Goal: Transaction & Acquisition: Obtain resource

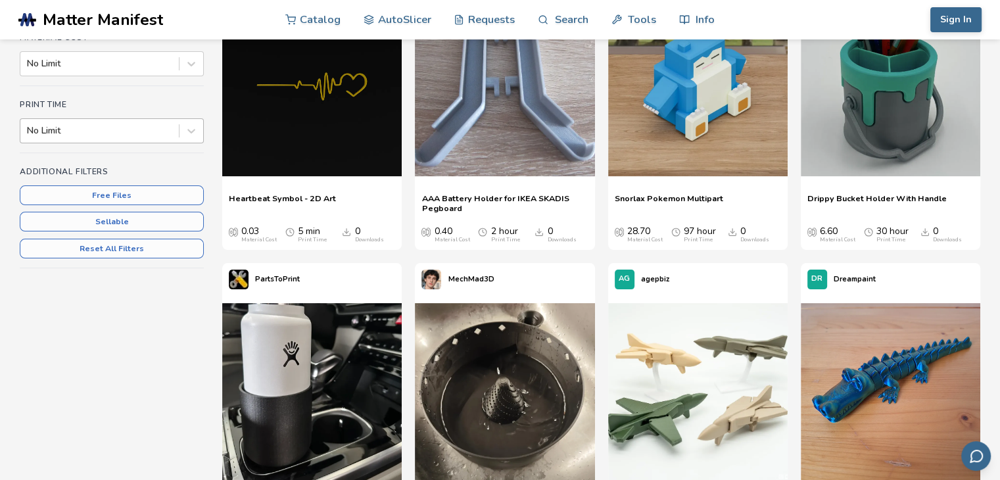
scroll to position [197, 0]
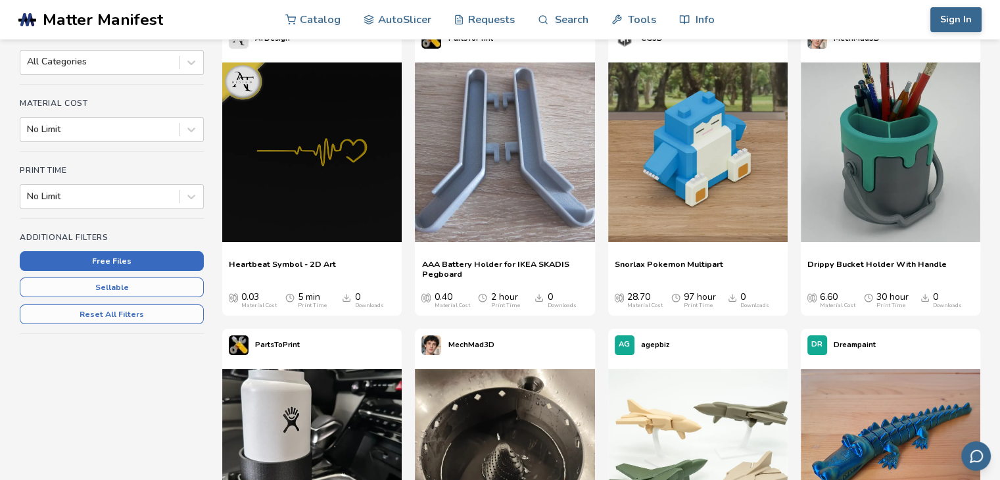
click at [126, 258] on button "Free Files" at bounding box center [112, 261] width 184 height 20
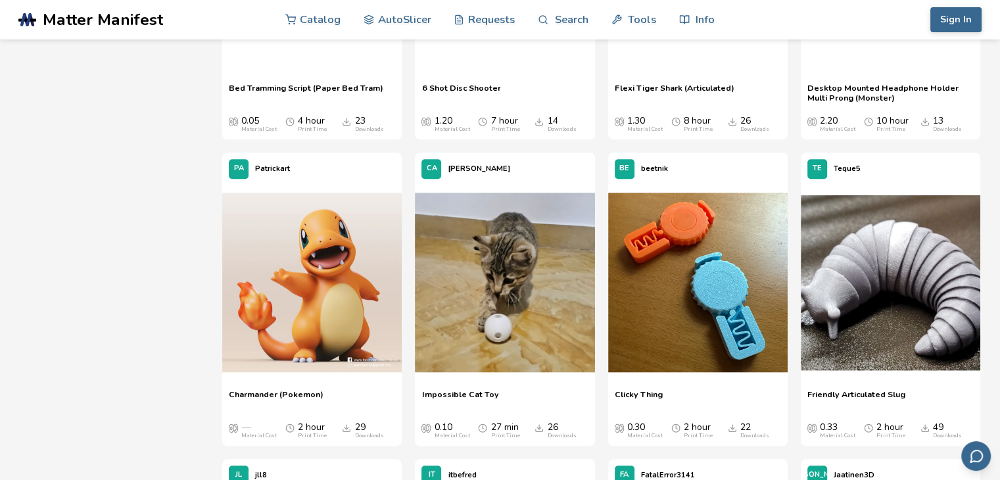
scroll to position [1052, 0]
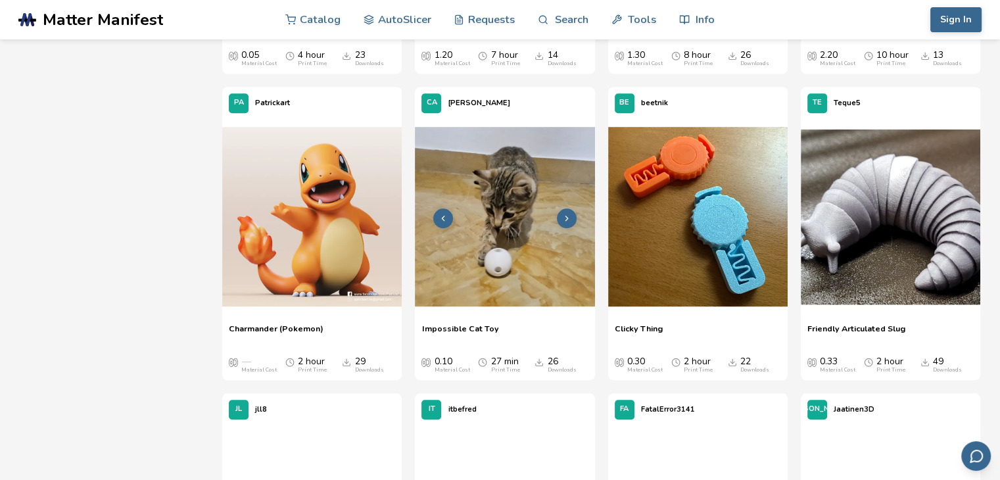
click at [564, 220] on icon at bounding box center [566, 218] width 9 height 9
click at [563, 220] on icon at bounding box center [566, 218] width 9 height 9
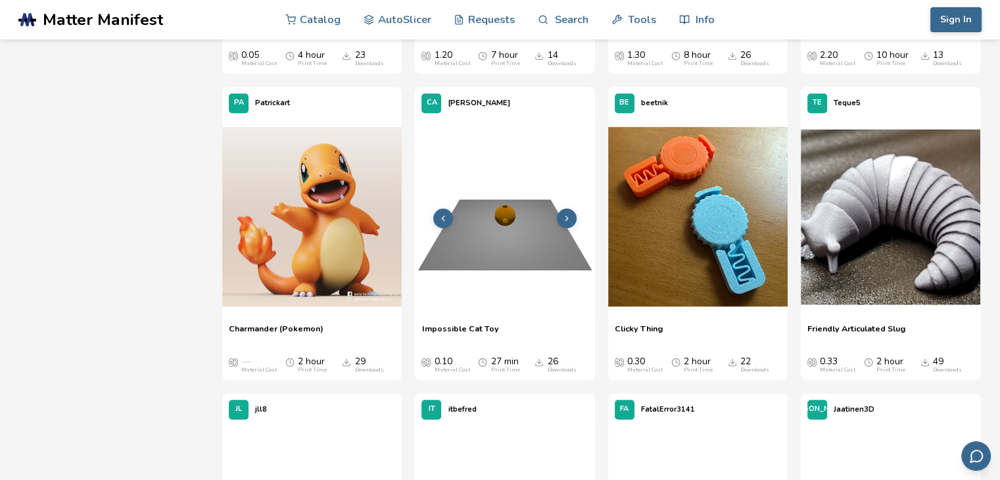
click at [567, 224] on button at bounding box center [567, 218] width 20 height 20
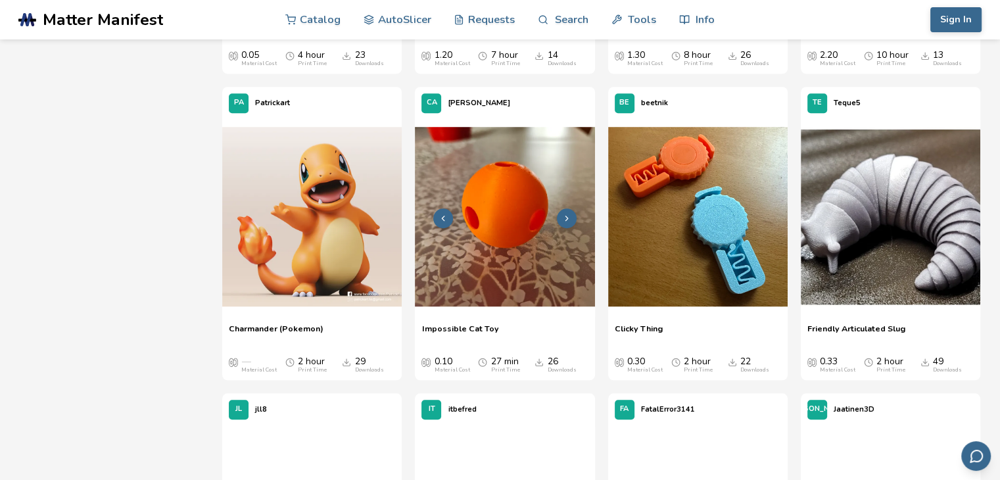
click at [523, 225] on img at bounding box center [504, 216] width 179 height 179
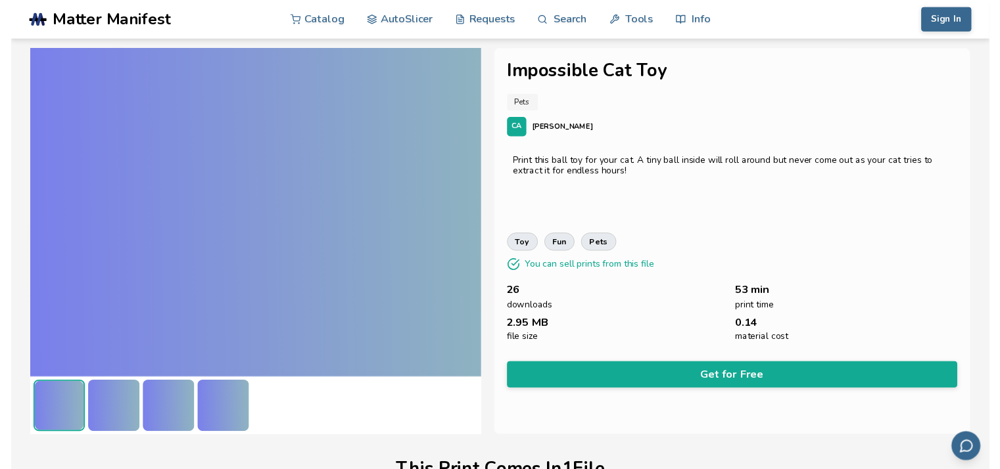
scroll to position [305, 0]
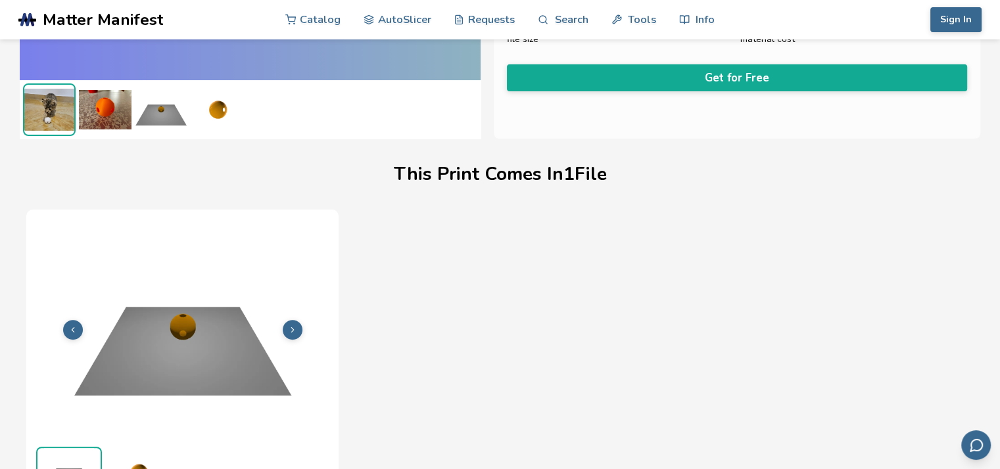
click at [774, 224] on div "File 1 of 1 Print Time 1H 8M Material Cost 0.14 File Size 2.82 MB" at bounding box center [499, 393] width 946 height 367
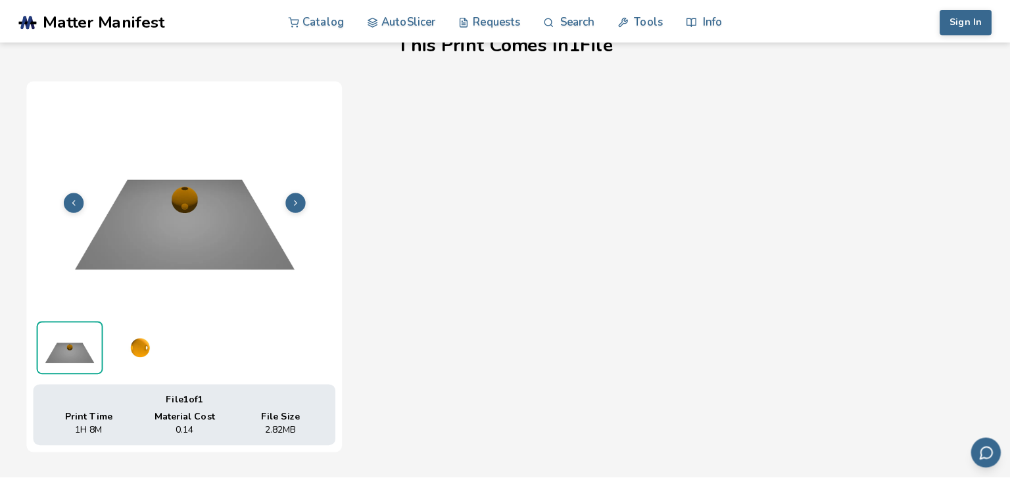
scroll to position [502, 0]
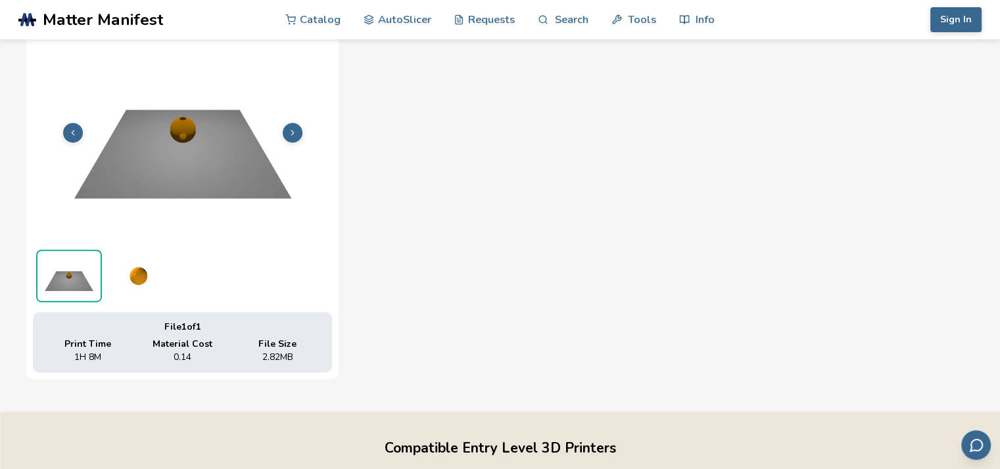
click at [175, 164] on img at bounding box center [182, 131] width 299 height 224
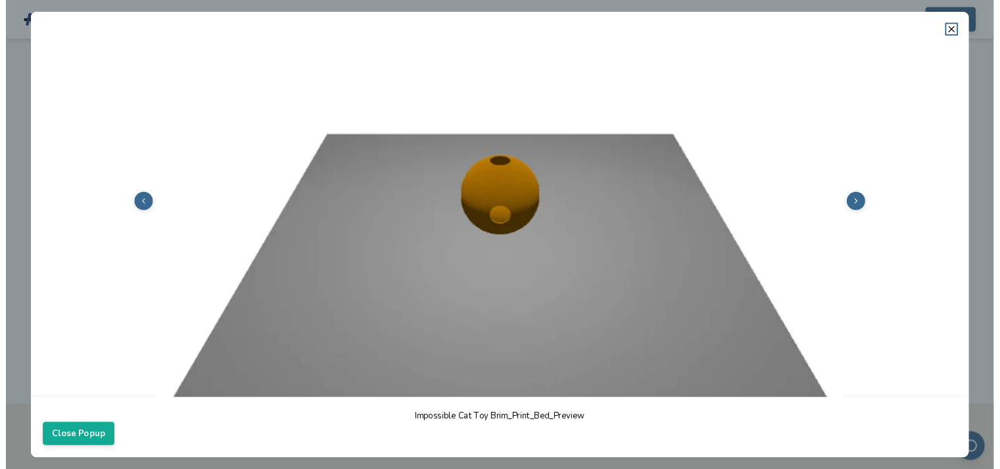
scroll to position [0, 0]
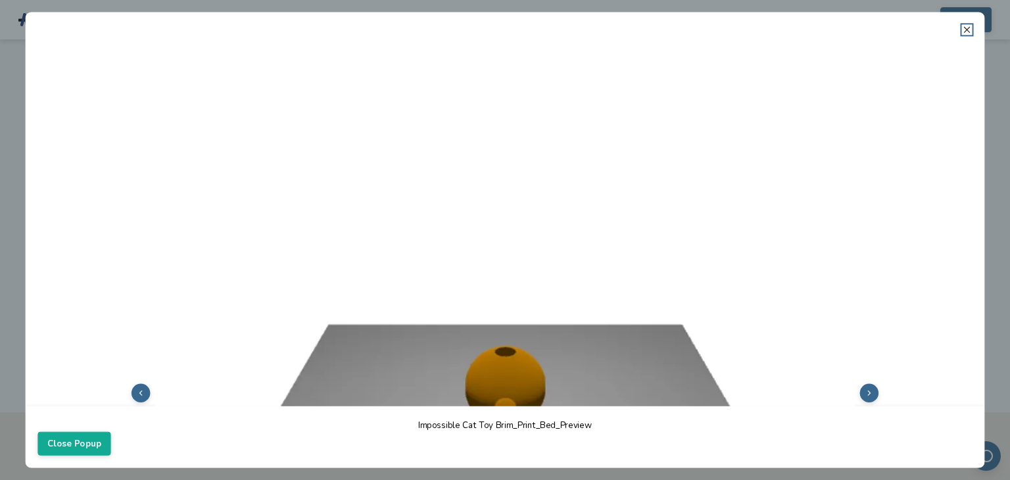
click at [968, 27] on icon at bounding box center [967, 29] width 11 height 11
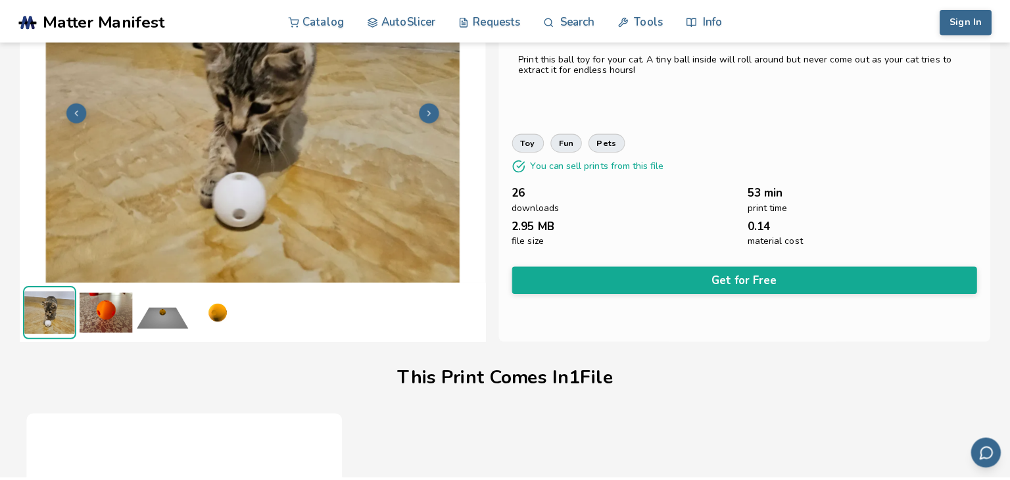
scroll to position [42, 0]
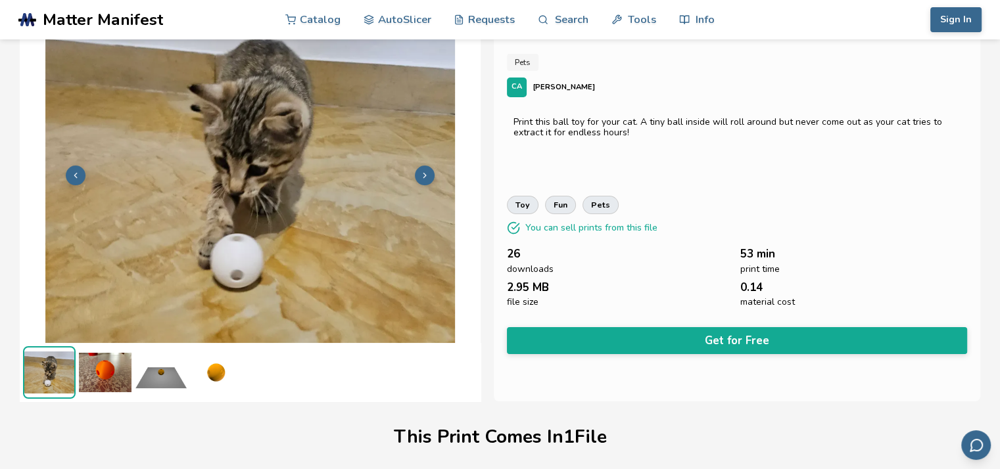
click at [837, 202] on div "toy fun pets" at bounding box center [737, 205] width 460 height 18
click at [853, 189] on div "Impossible Cat Toy Pets CA [PERSON_NAME] Print this ball toy for your cat. A ti…" at bounding box center [737, 204] width 486 height 394
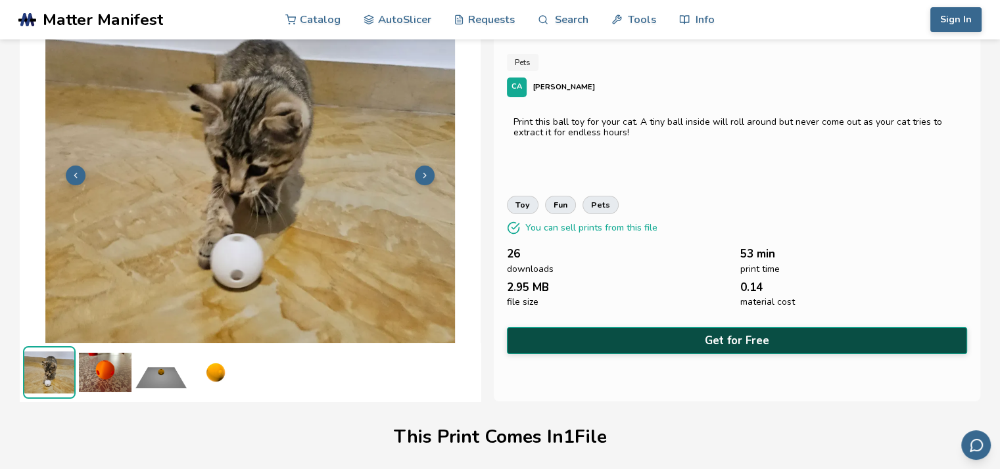
click at [694, 338] on button "Get for Free" at bounding box center [737, 340] width 460 height 27
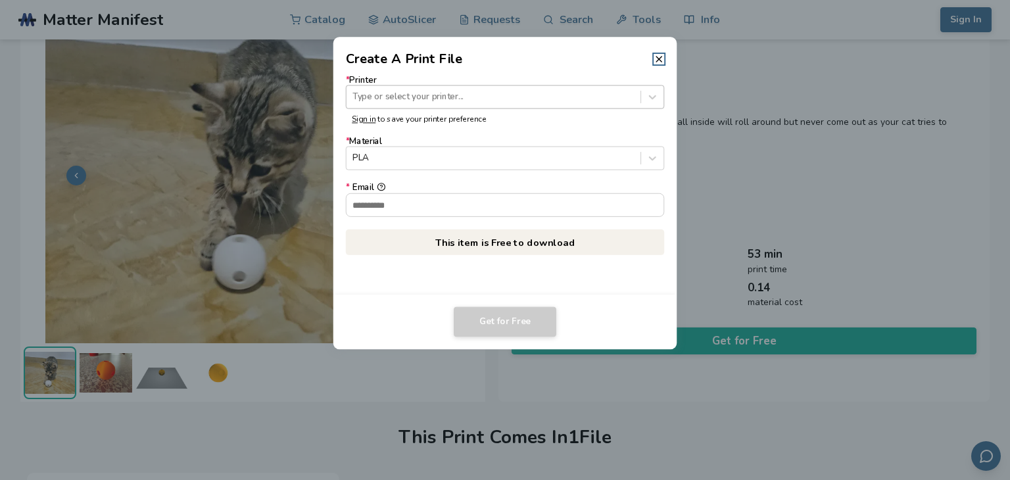
click at [415, 91] on div at bounding box center [492, 97] width 281 height 12
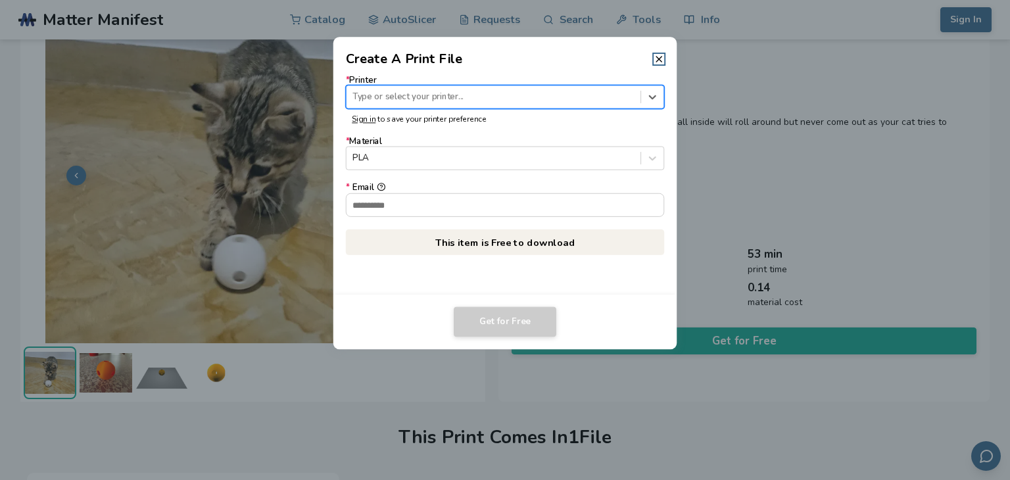
click at [415, 91] on div at bounding box center [492, 97] width 281 height 12
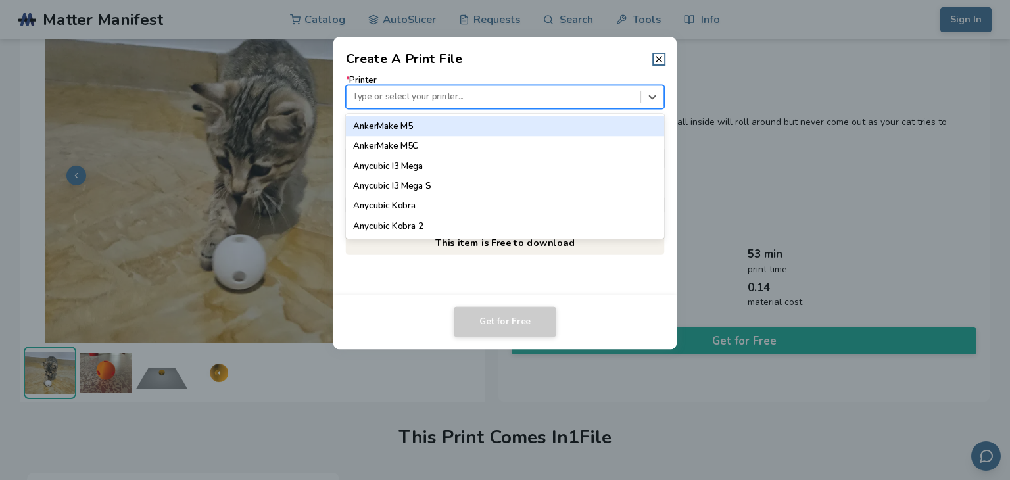
click at [413, 95] on div at bounding box center [492, 97] width 281 height 12
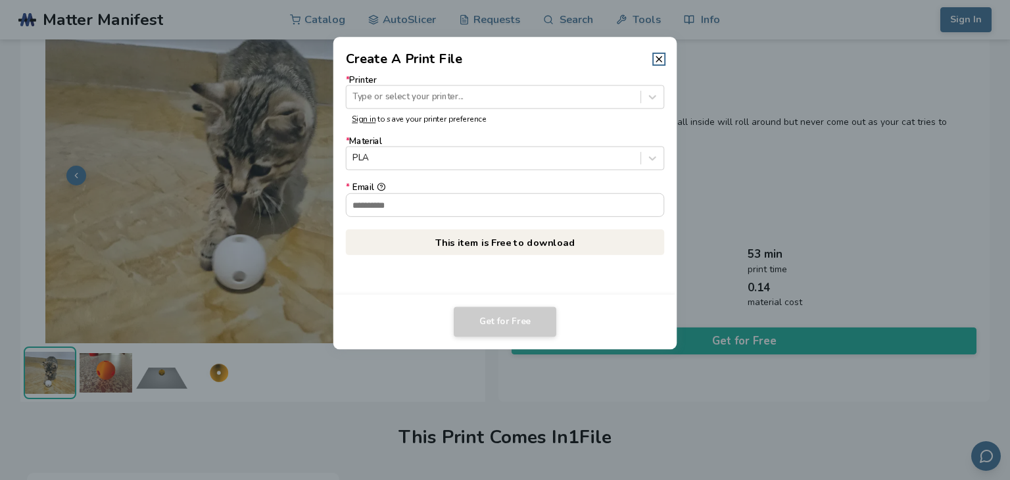
drag, startPoint x: 876, startPoint y: 153, endPoint x: 641, endPoint y: 132, distance: 235.6
click at [876, 153] on dialog "Create A Print File * Printer Type or select your printer... Sign in to save yo…" at bounding box center [504, 240] width 959 height 456
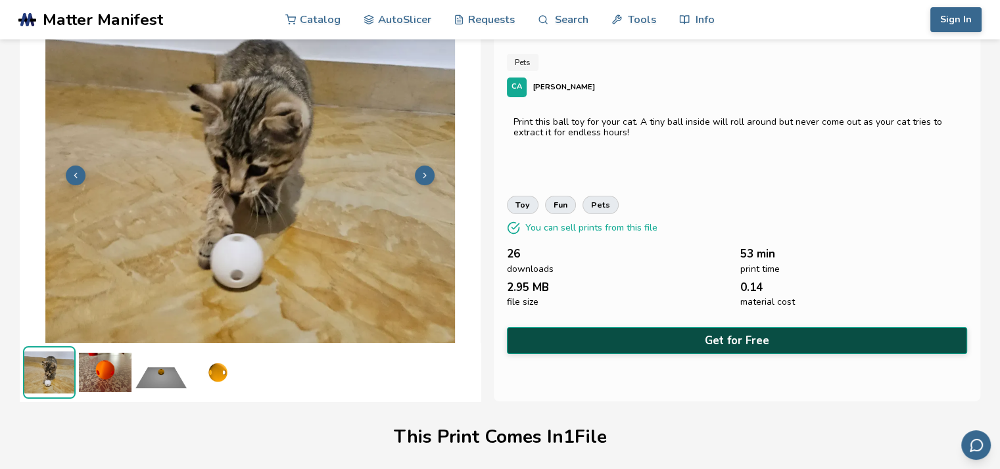
click at [660, 335] on button "Get for Free" at bounding box center [737, 340] width 460 height 27
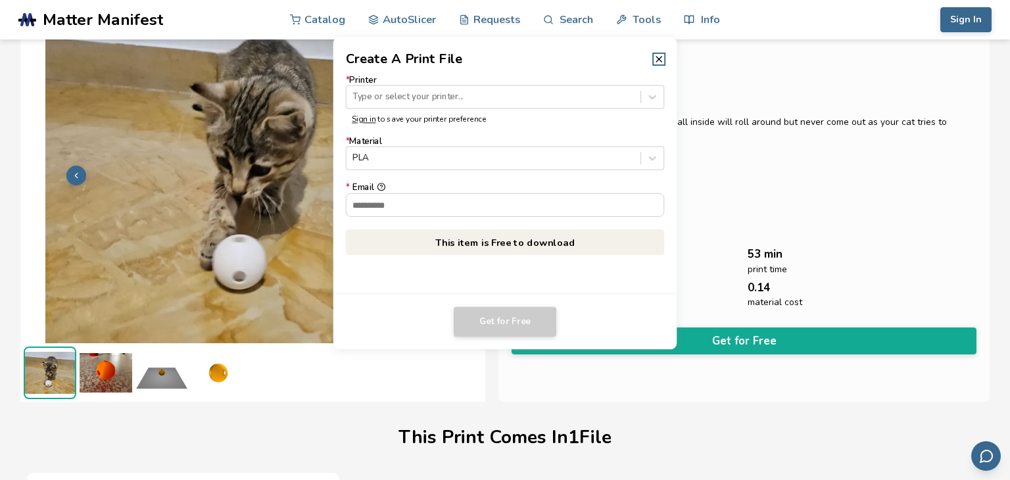
click at [660, 335] on div "Get for Free" at bounding box center [505, 322] width 319 height 30
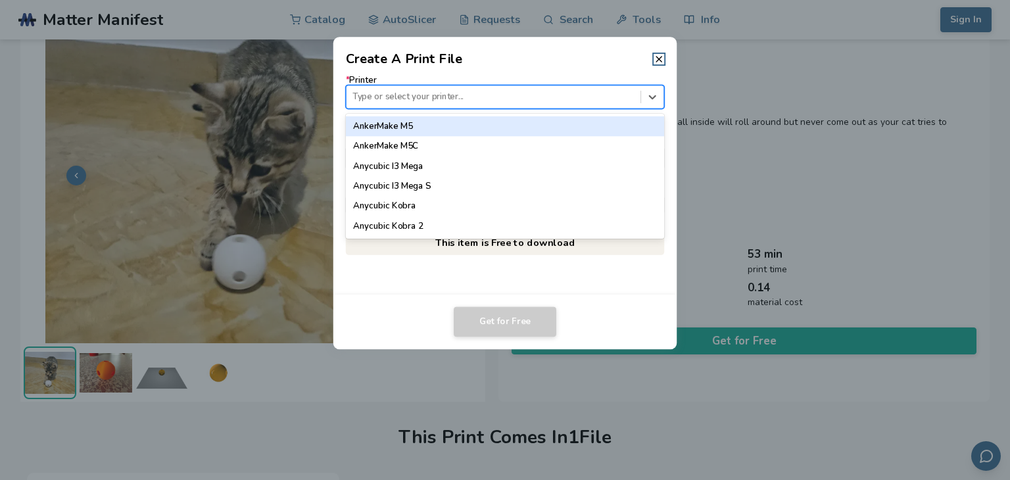
click at [429, 96] on div at bounding box center [492, 97] width 281 height 12
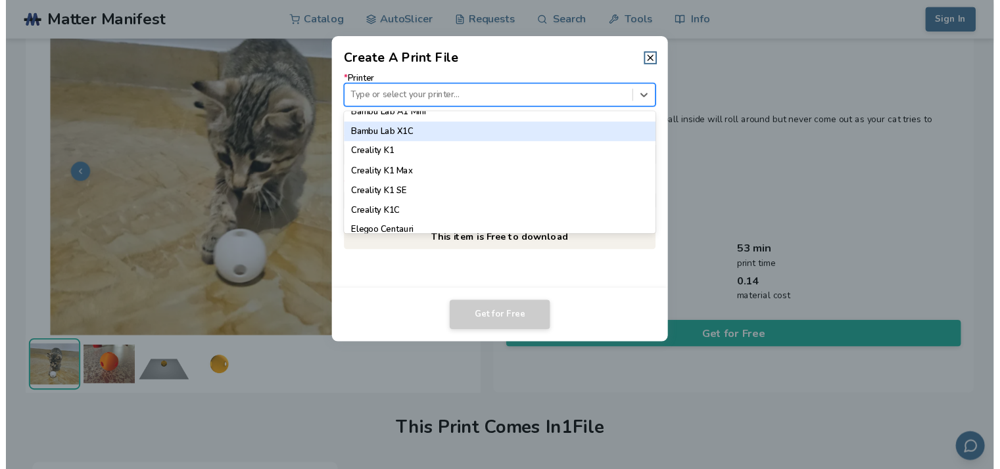
scroll to position [263, 0]
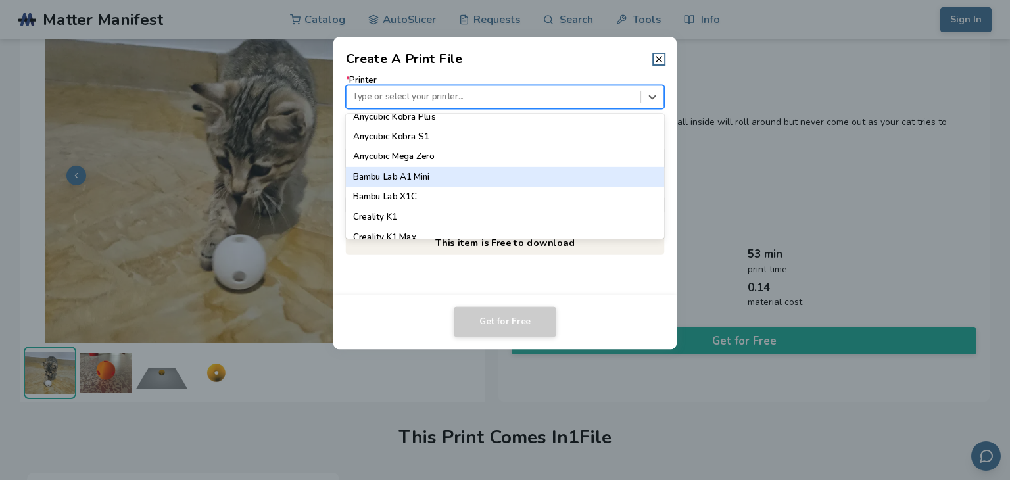
click at [386, 174] on div "Bambu Lab A1 Mini" at bounding box center [505, 177] width 319 height 20
click at [386, 174] on form "* Printer 64 results available. Use Up and Down to choose options, press Enter …" at bounding box center [505, 146] width 319 height 142
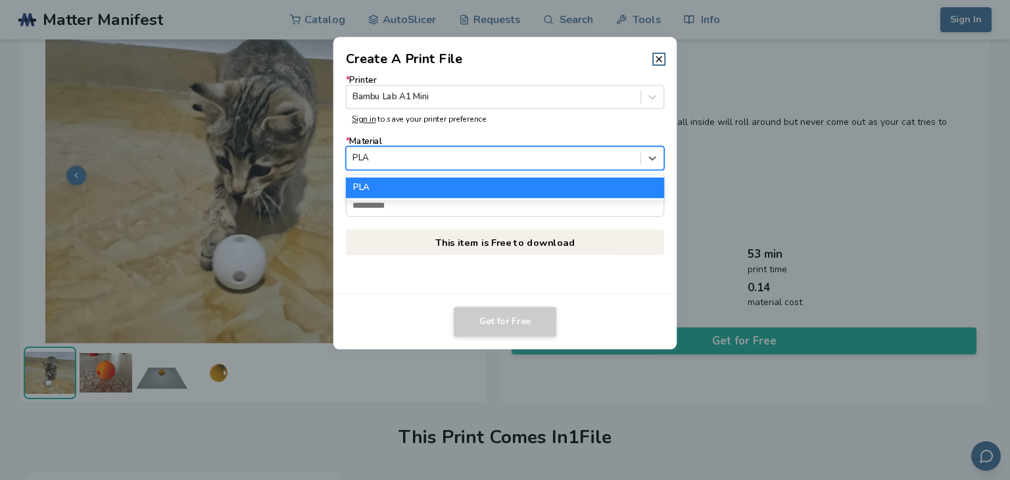
click at [386, 164] on div at bounding box center [492, 158] width 281 height 12
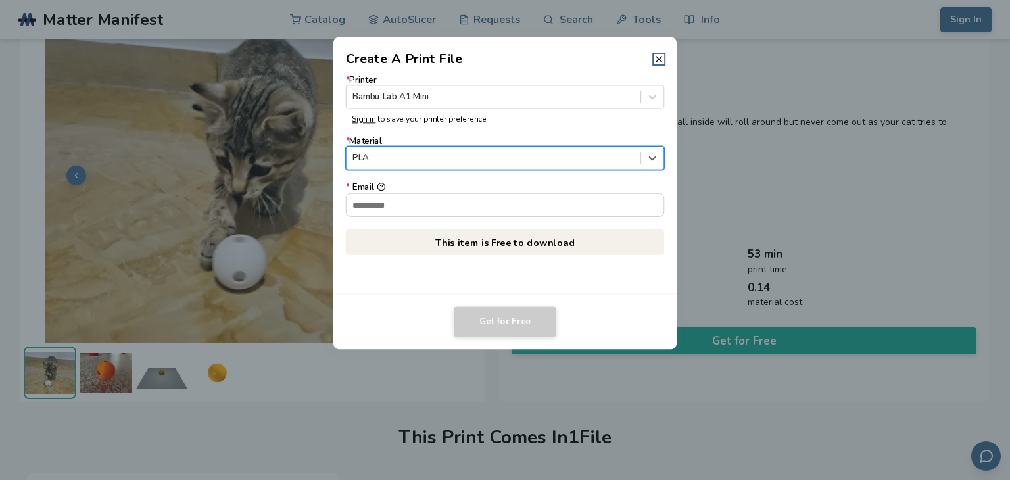
click at [386, 164] on div at bounding box center [492, 158] width 281 height 12
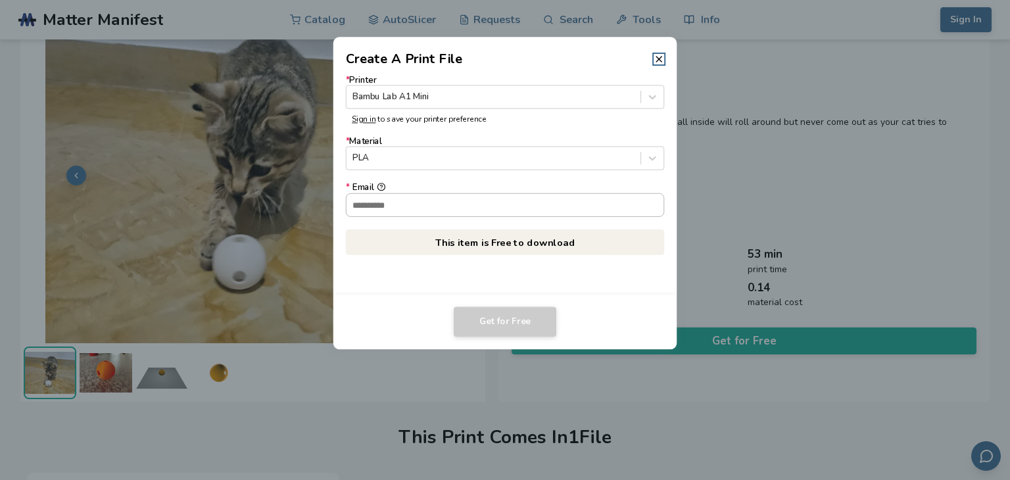
click at [392, 206] on input "* Email" at bounding box center [504, 204] width 317 height 22
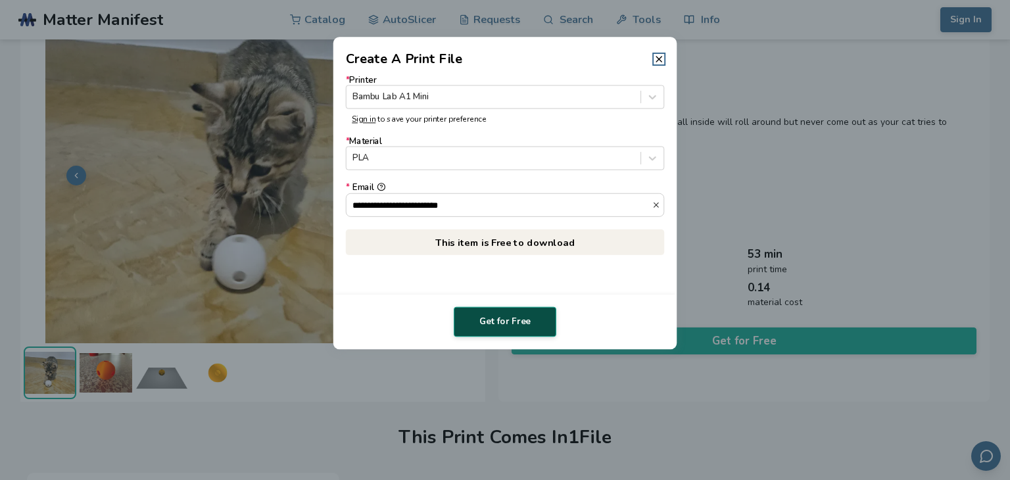
type input "**********"
click at [494, 321] on button "Get for Free" at bounding box center [505, 322] width 103 height 30
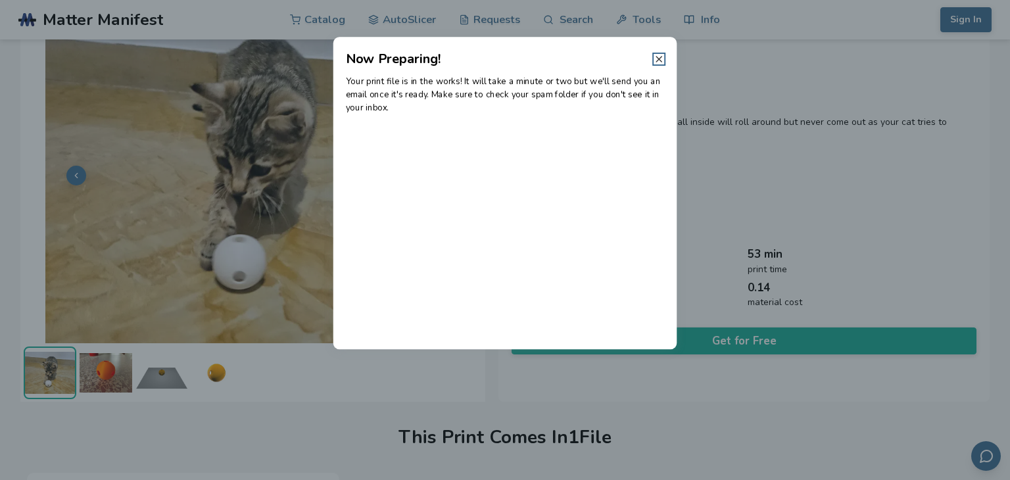
click at [659, 60] on icon at bounding box center [658, 59] width 11 height 11
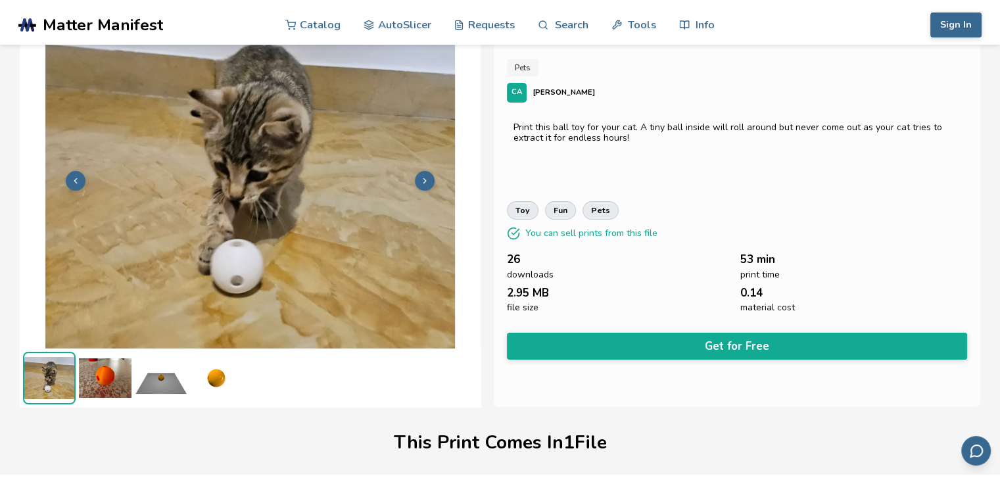
scroll to position [197, 0]
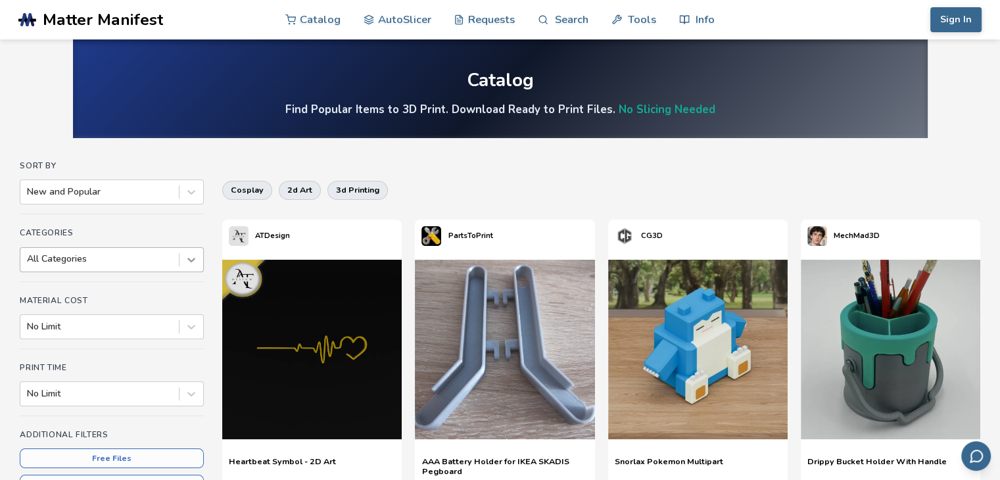
click at [196, 267] on div at bounding box center [191, 260] width 24 height 24
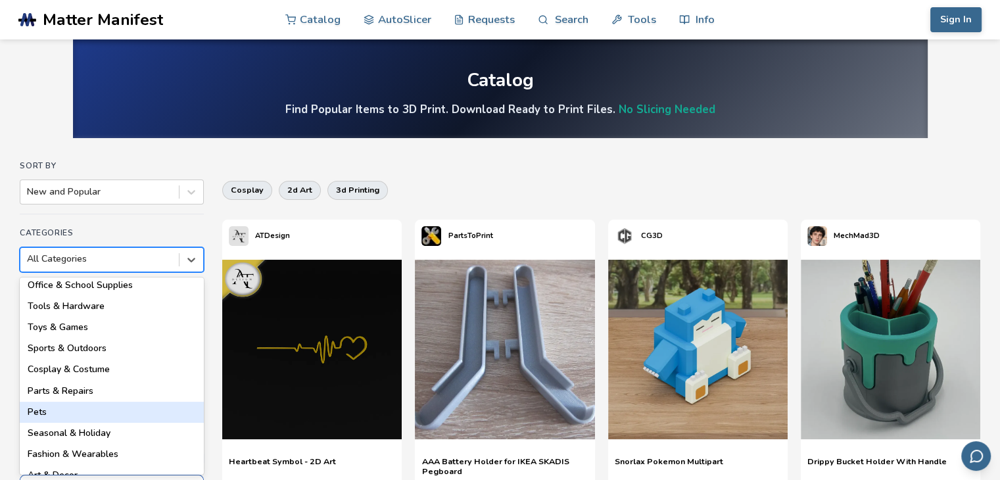
scroll to position [187, 0]
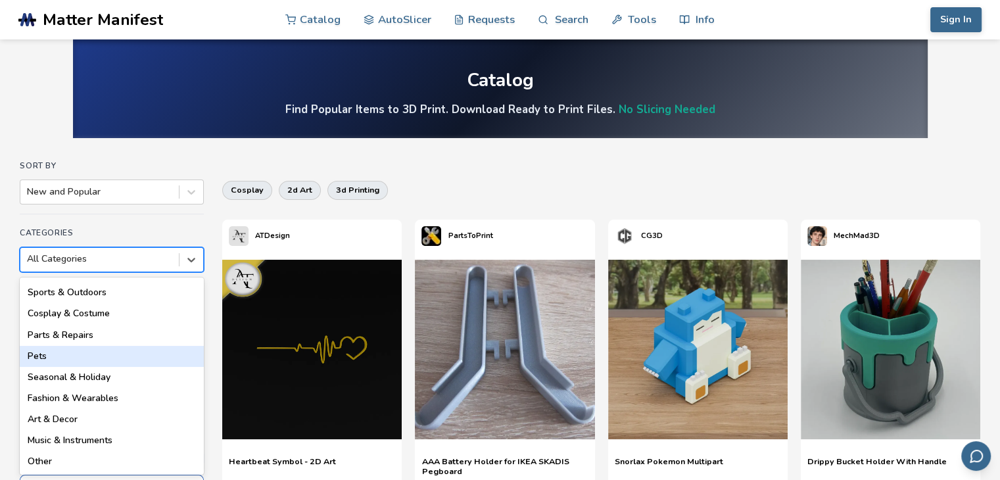
click at [110, 346] on div "Pets" at bounding box center [112, 356] width 184 height 21
click at [110, 346] on div "Material Cost No Limit" at bounding box center [112, 322] width 184 height 53
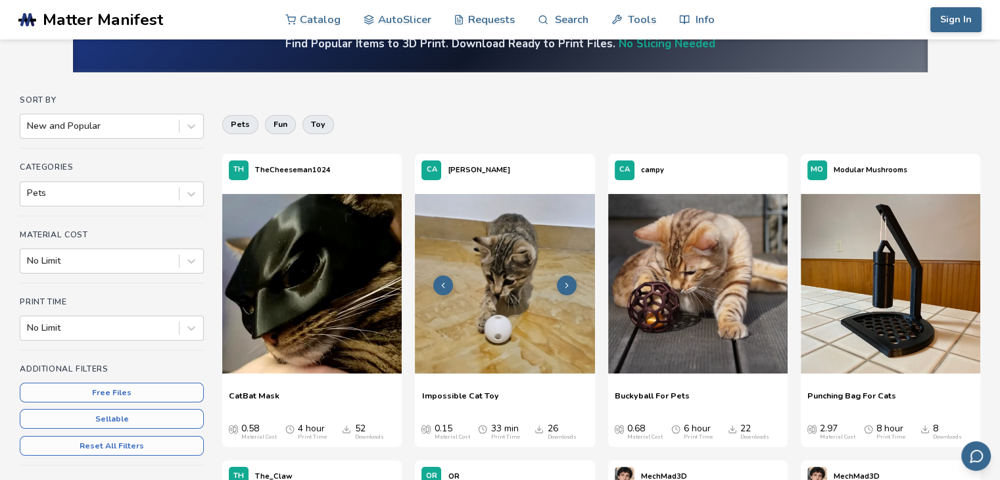
scroll to position [131, 0]
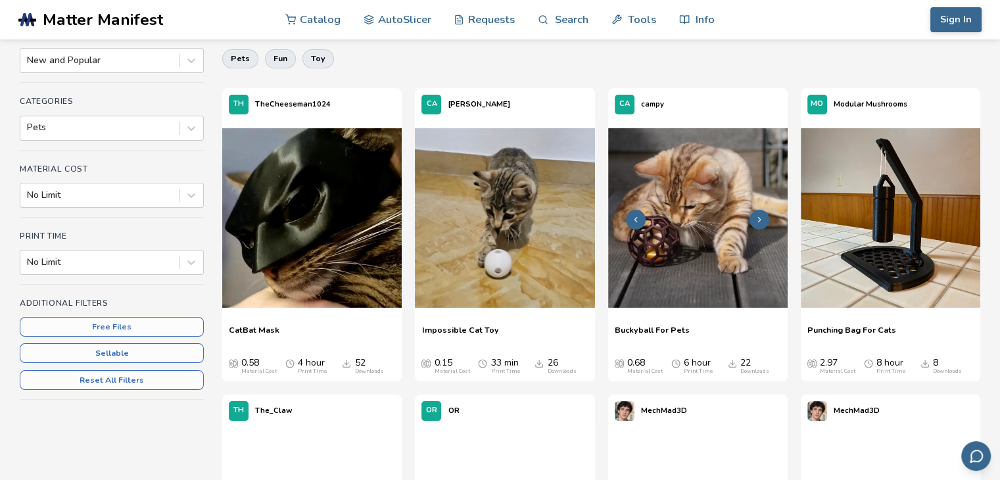
click at [643, 254] on img at bounding box center [697, 217] width 179 height 179
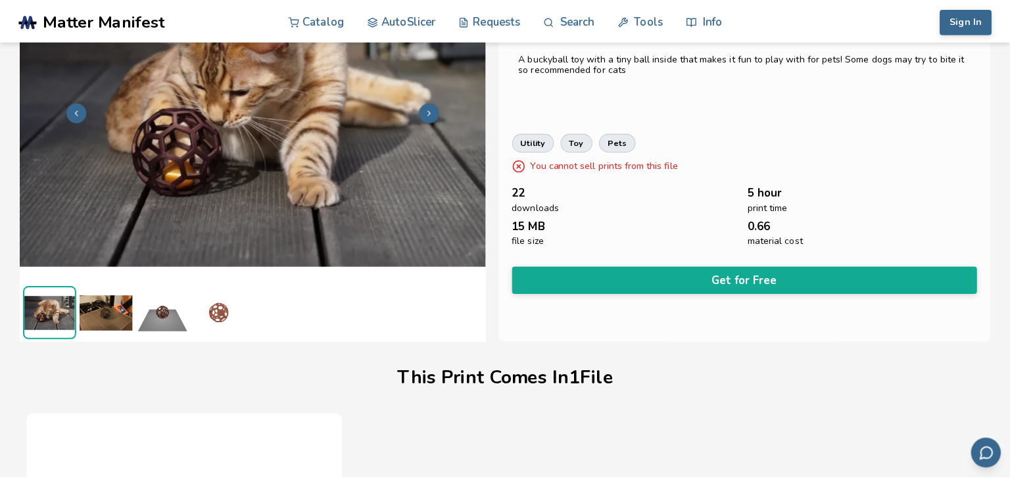
scroll to position [42, 0]
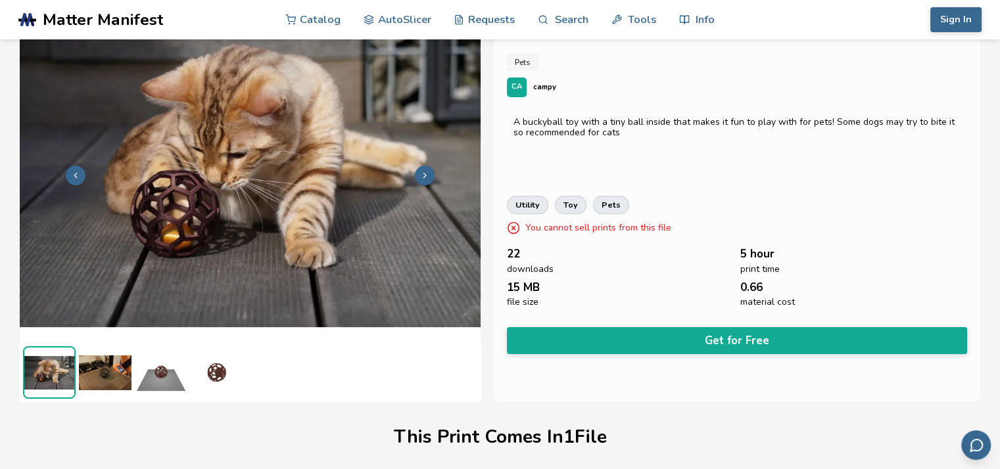
click at [430, 172] on button at bounding box center [425, 176] width 20 height 20
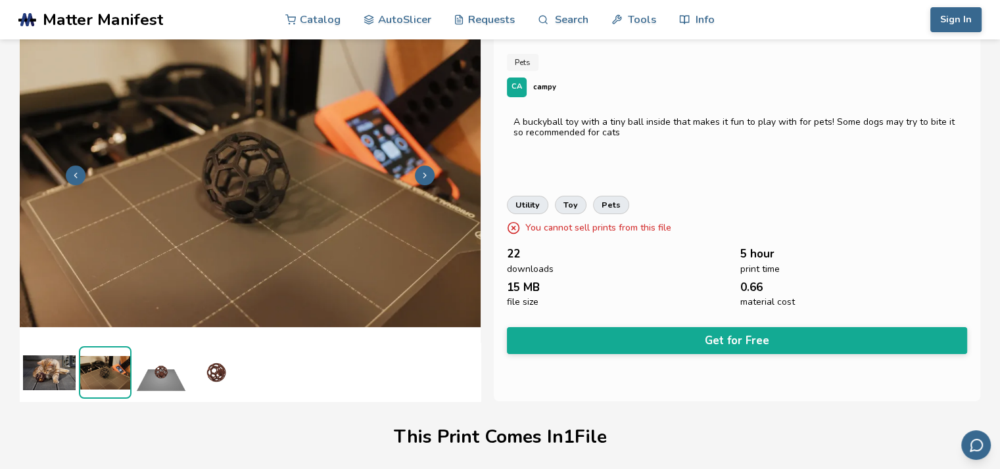
click at [430, 172] on button at bounding box center [425, 176] width 20 height 20
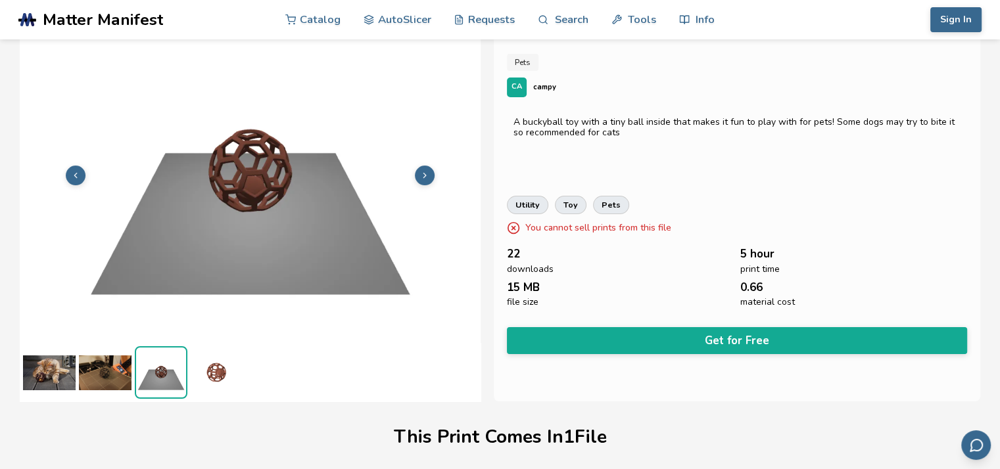
click at [430, 172] on button at bounding box center [425, 176] width 20 height 20
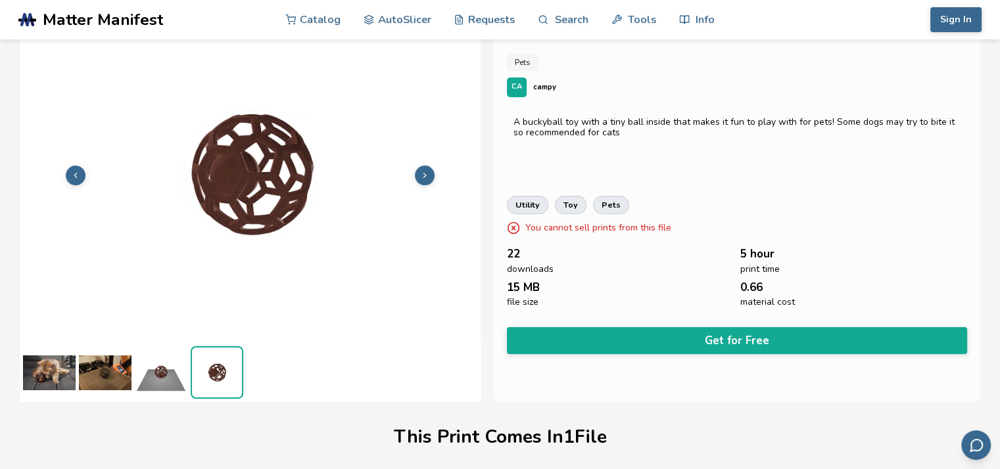
click at [430, 172] on button at bounding box center [425, 176] width 20 height 20
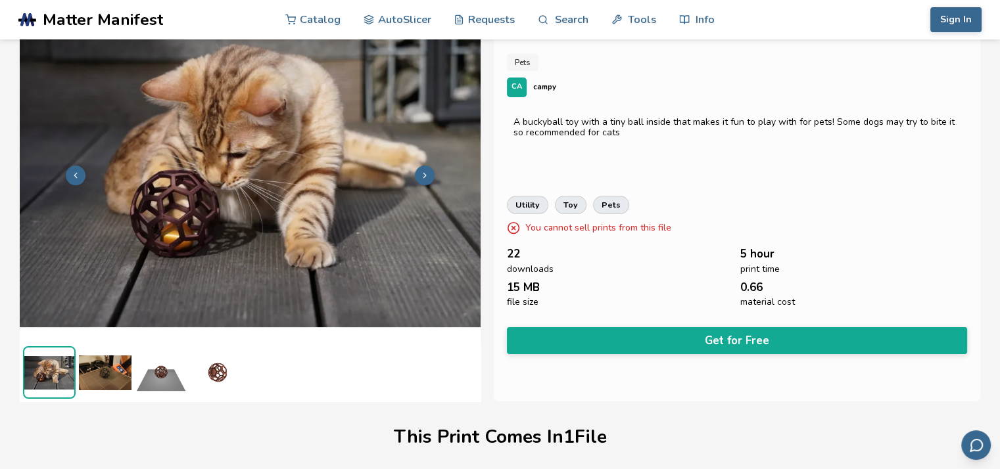
click at [430, 172] on button at bounding box center [425, 176] width 20 height 20
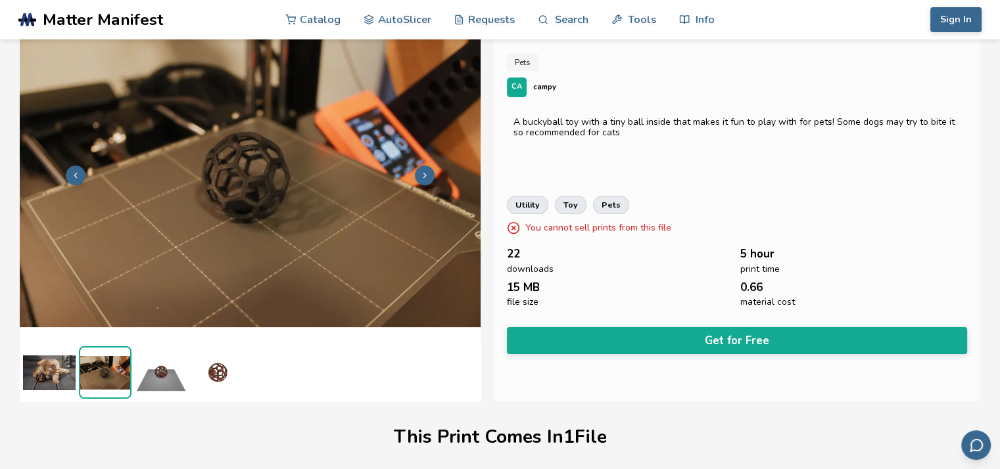
click at [428, 179] on icon at bounding box center [424, 175] width 9 height 9
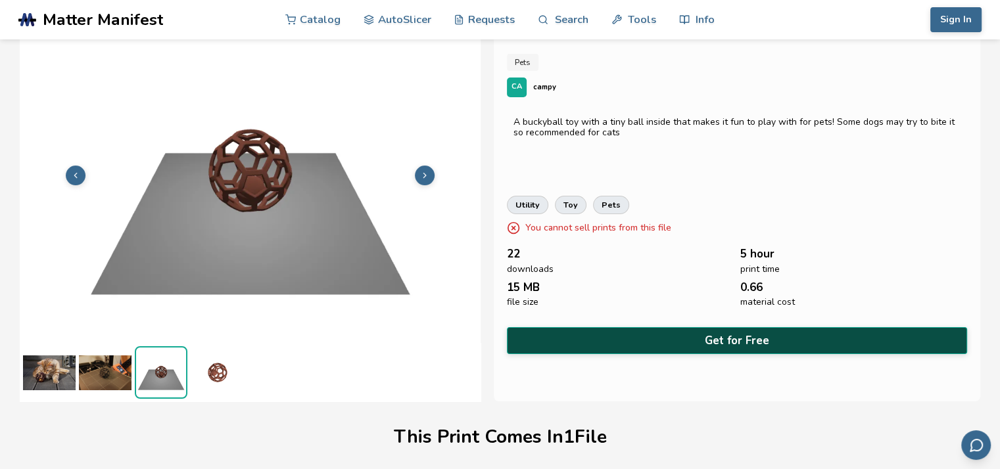
click at [724, 339] on button "Get for Free" at bounding box center [737, 340] width 460 height 27
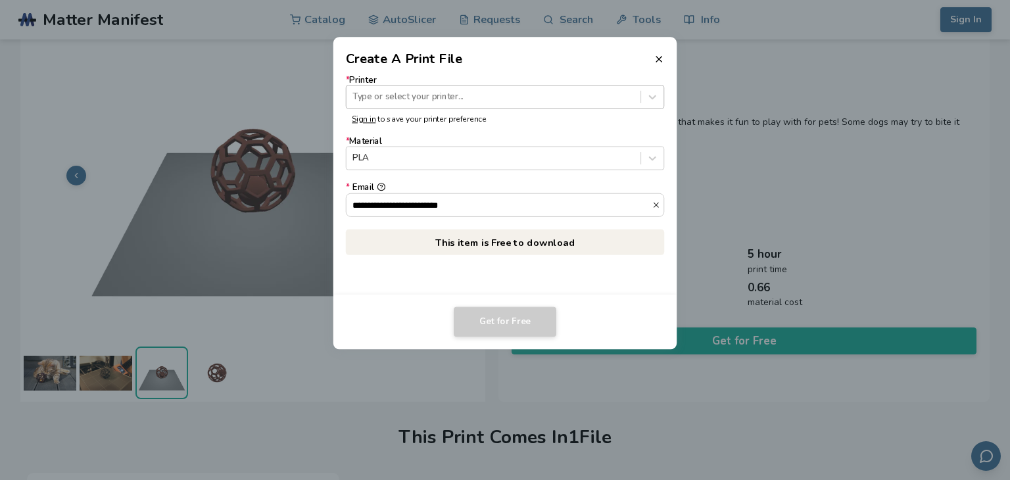
click at [432, 93] on div at bounding box center [492, 97] width 281 height 12
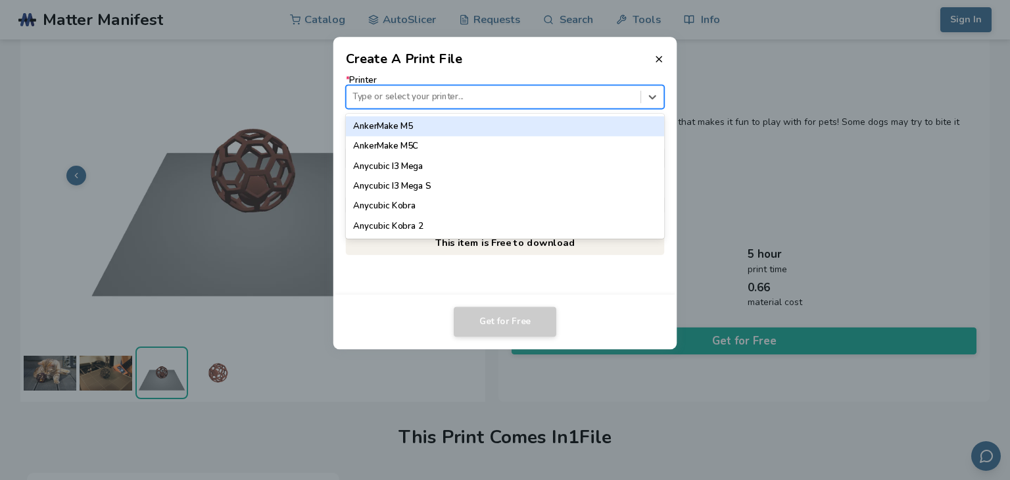
click at [432, 93] on div at bounding box center [492, 97] width 281 height 12
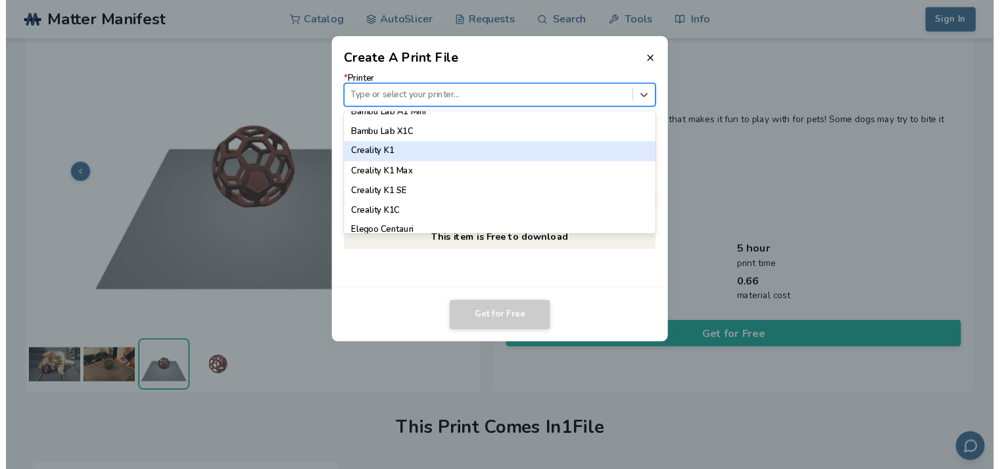
scroll to position [263, 0]
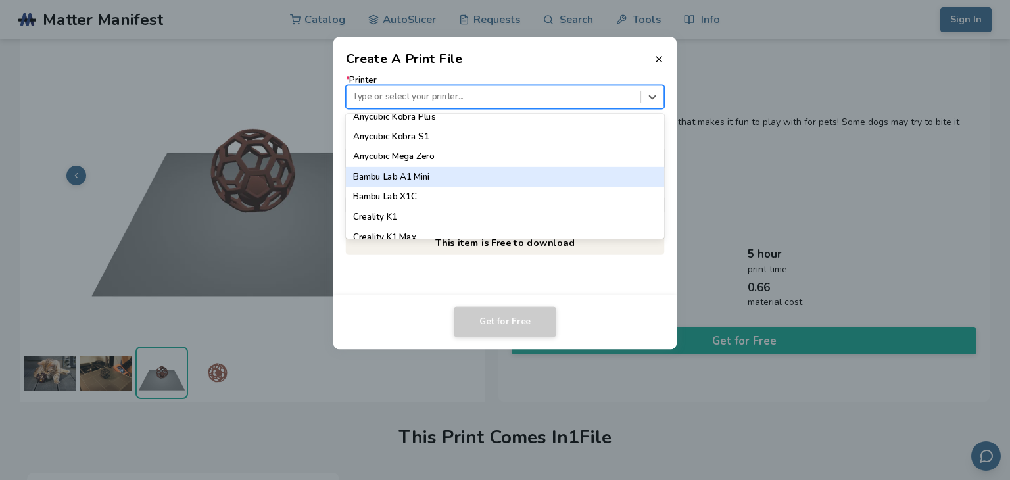
click at [404, 177] on div "Bambu Lab A1 Mini" at bounding box center [505, 177] width 319 height 20
click at [404, 177] on form "* Printer 64 results available. Use Up and Down to choose options, press Enter …" at bounding box center [505, 146] width 319 height 142
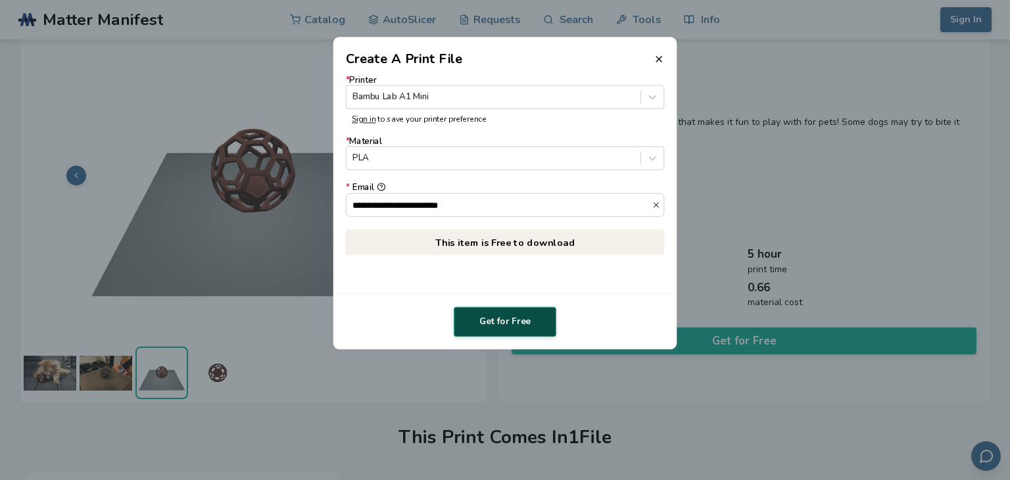
click at [505, 319] on button "Get for Free" at bounding box center [505, 322] width 103 height 30
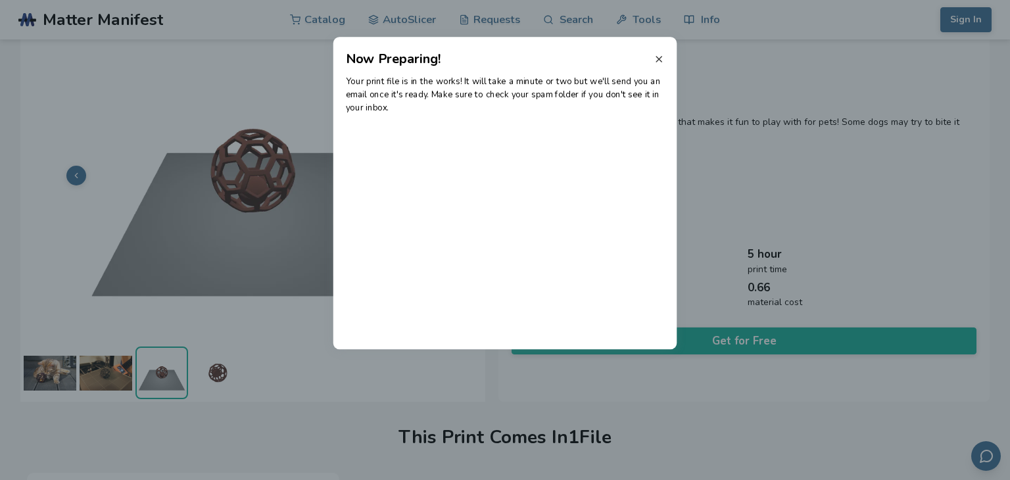
click at [661, 59] on icon at bounding box center [658, 59] width 11 height 11
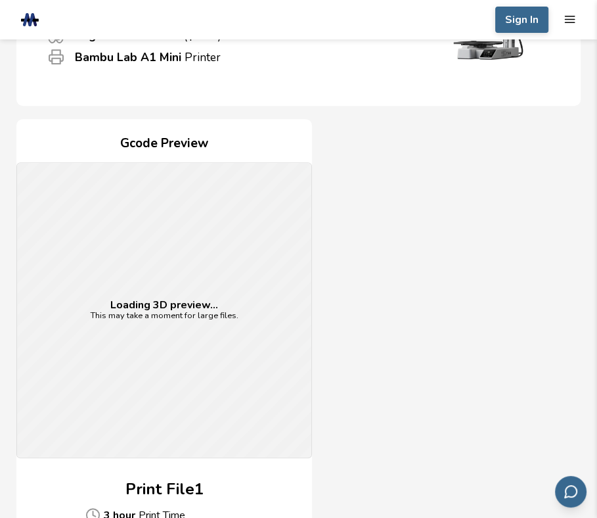
scroll to position [592, 0]
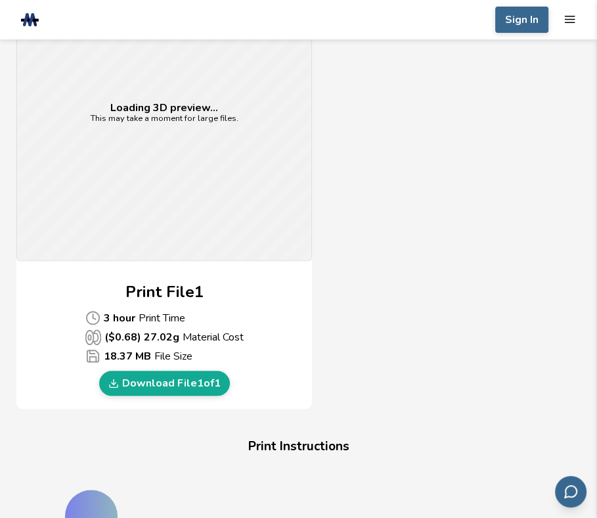
click at [170, 319] on p "3 hour Print Time" at bounding box center [164, 318] width 158 height 16
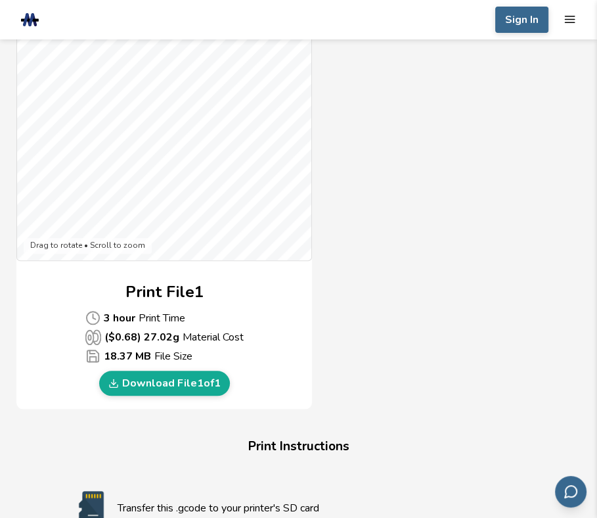
scroll to position [723, 0]
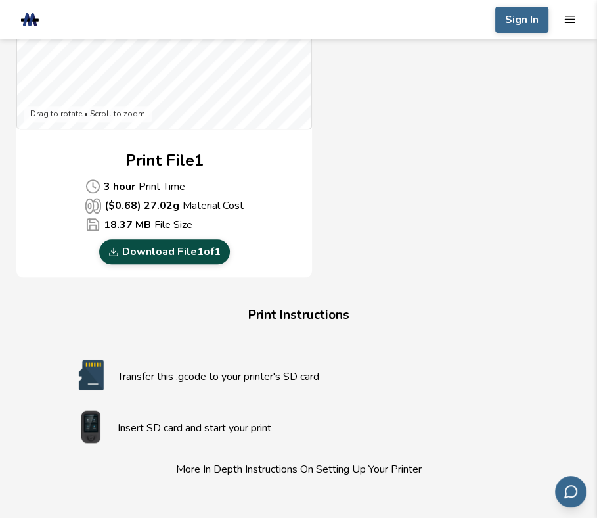
click at [199, 248] on link "Download File 1 of 1" at bounding box center [164, 251] width 131 height 25
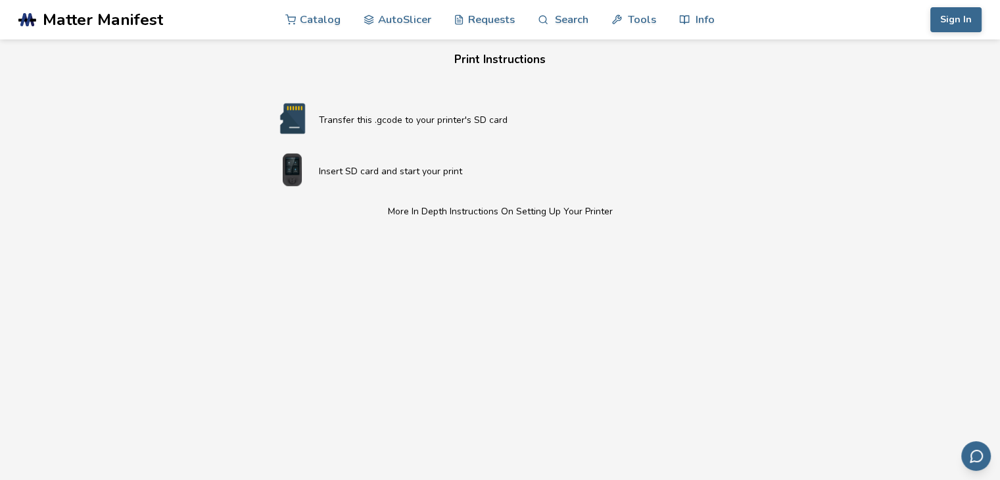
scroll to position [460, 0]
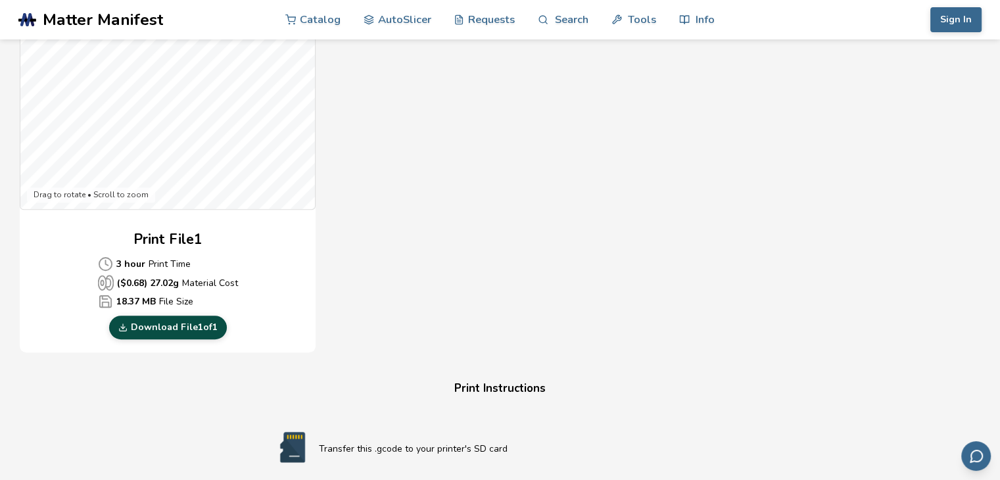
click at [200, 331] on link "Download File 1 of 1" at bounding box center [168, 327] width 118 height 24
click at [158, 332] on link "Download File 1 of 1" at bounding box center [168, 327] width 118 height 24
click at [176, 331] on link "Download File 1 of 1" at bounding box center [168, 327] width 118 height 24
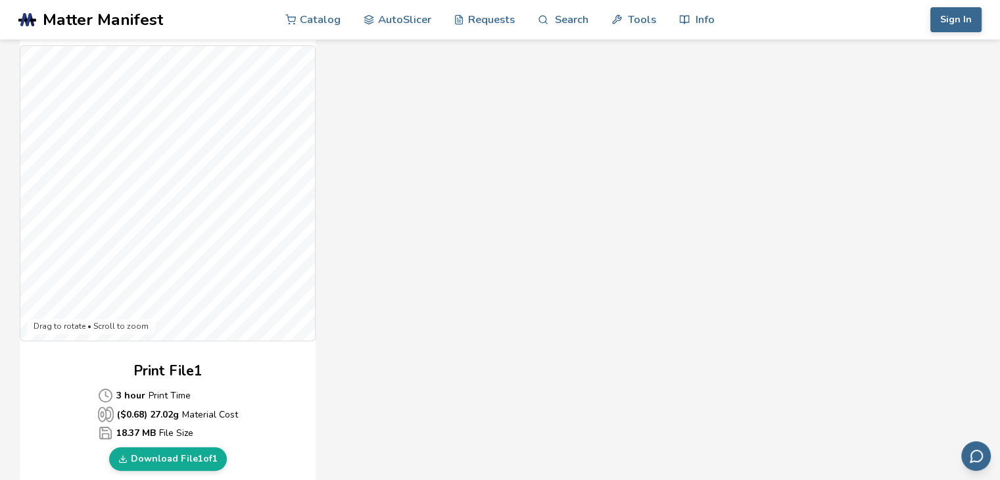
scroll to position [197, 0]
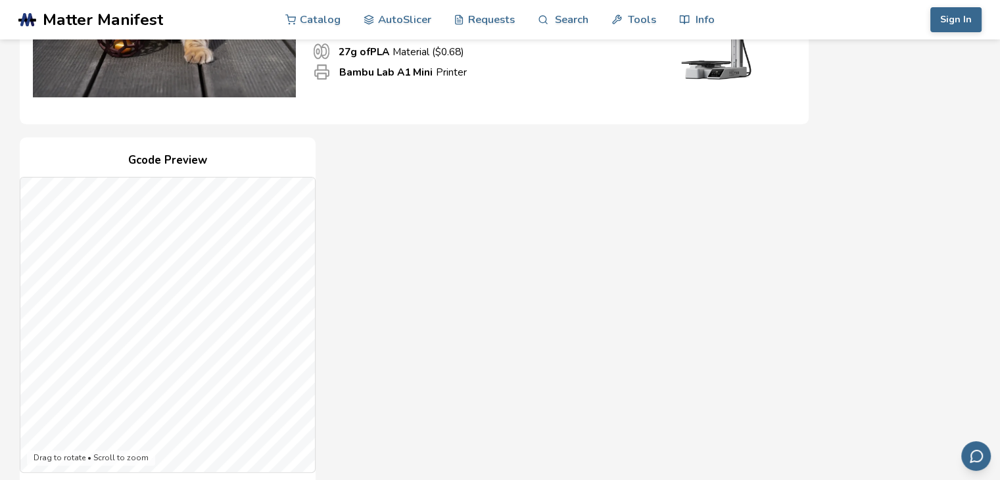
click at [534, 224] on div "Gcode Preview Drag to rotate • Scroll to zoom Print File 1 3 hour Print Time ($…" at bounding box center [414, 376] width 789 height 479
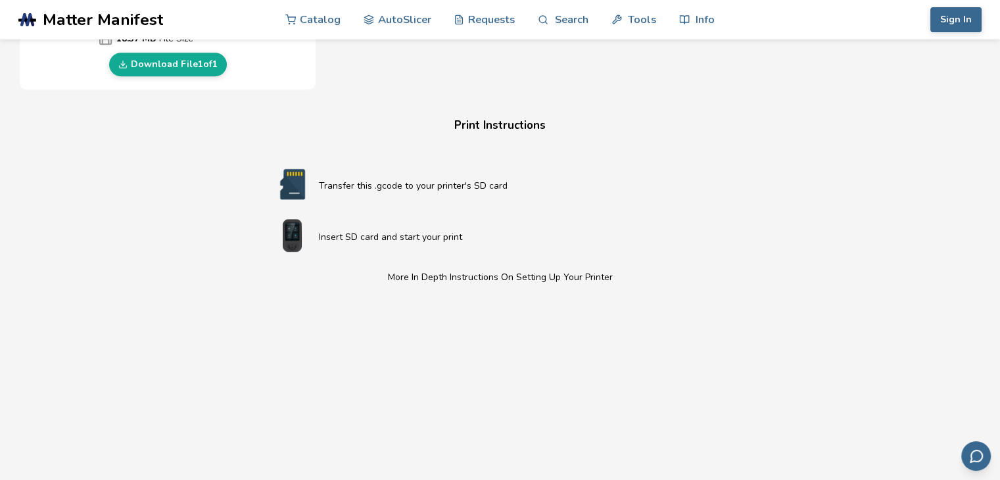
scroll to position [657, 0]
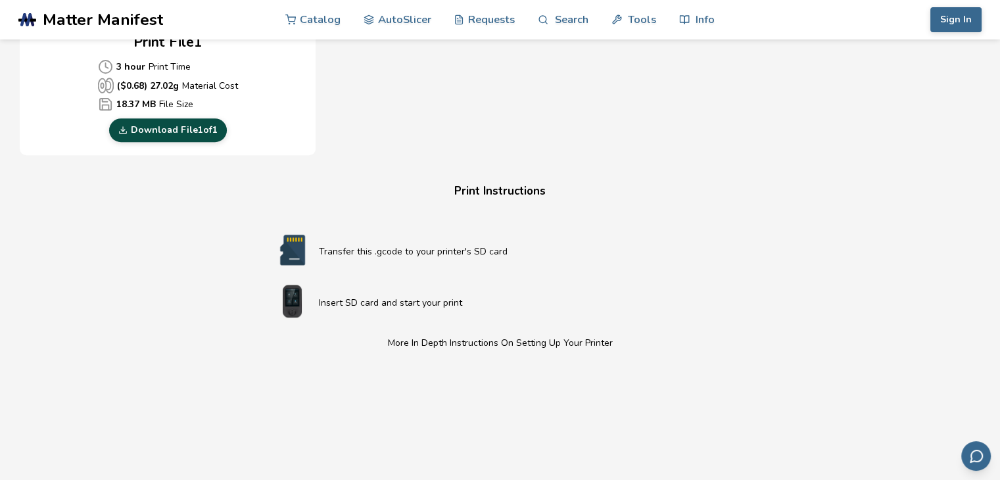
click at [188, 126] on link "Download File 1 of 1" at bounding box center [168, 130] width 118 height 24
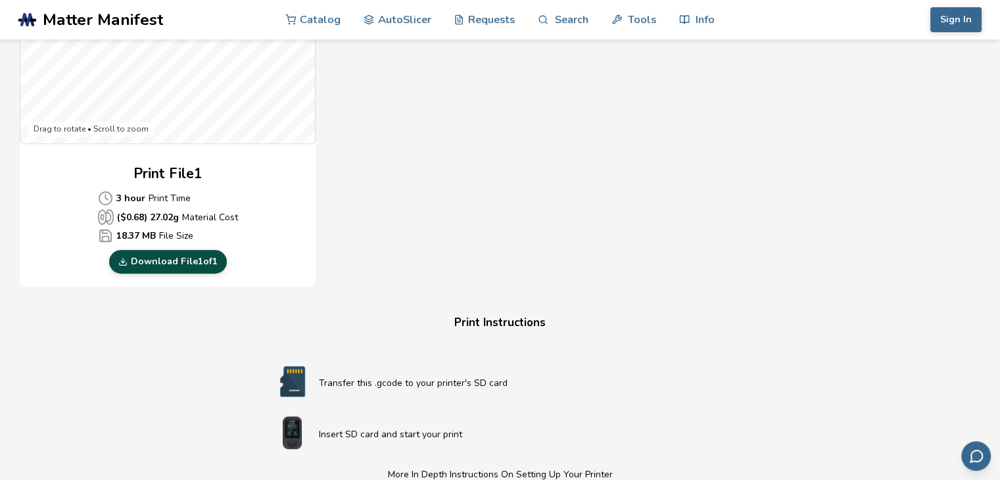
click at [198, 259] on link "Download File 1 of 1" at bounding box center [168, 262] width 118 height 24
click at [198, 258] on link "Download File 1 of 1" at bounding box center [168, 262] width 118 height 24
click at [156, 266] on link "Download File 1 of 1" at bounding box center [168, 262] width 118 height 24
click at [183, 253] on link "Download File 1 of 1" at bounding box center [168, 262] width 118 height 24
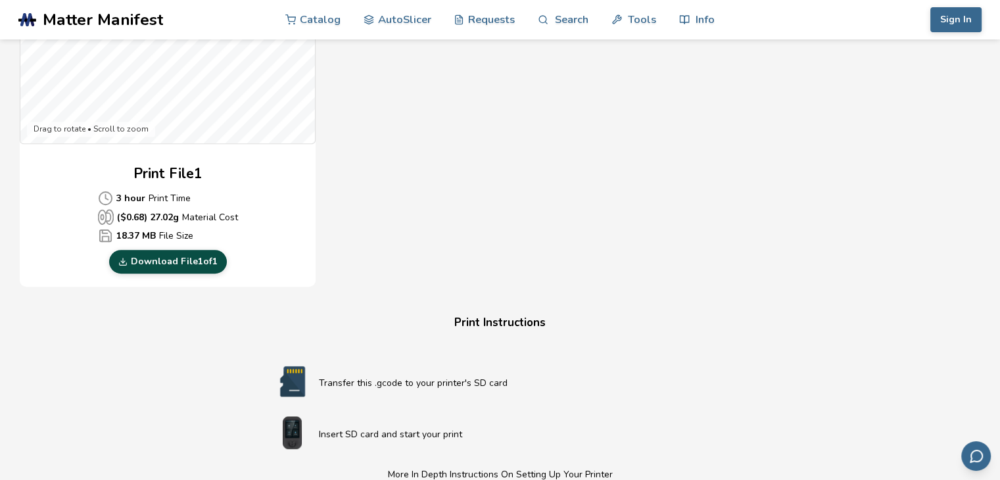
click at [109, 250] on link "Download File 1 of 1" at bounding box center [168, 262] width 118 height 24
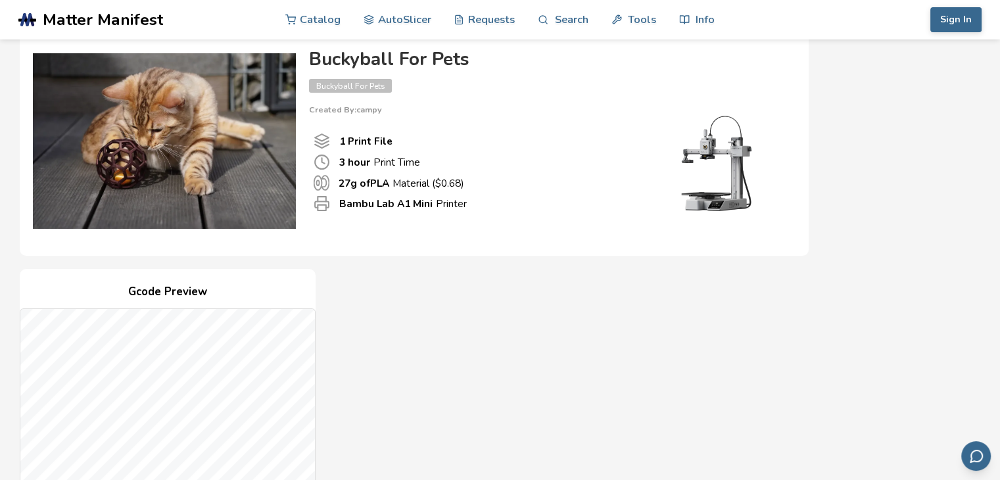
scroll to position [0, 0]
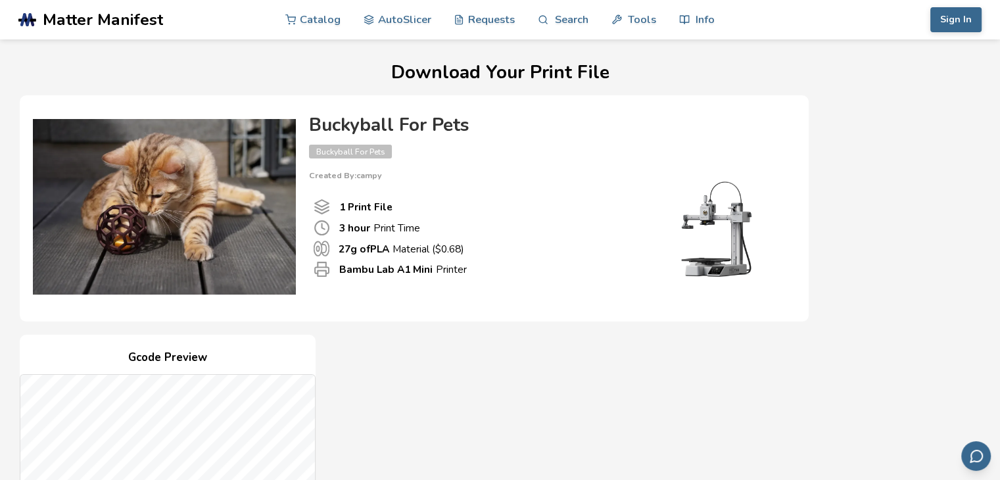
click at [492, 196] on div "1 Print File 3 hour Print Time 27 g of PLA Material ($ 0.68 ) Bambu Lab A1 Mini…" at bounding box center [470, 238] width 323 height 116
